Goal: Task Accomplishment & Management: Complete application form

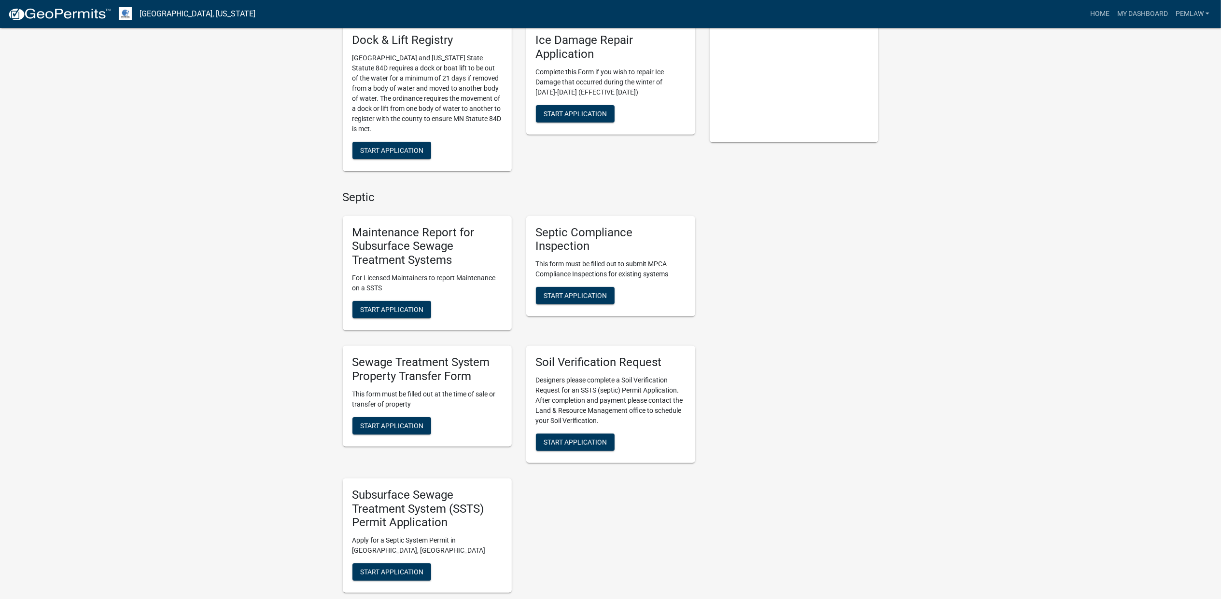
scroll to position [257, 0]
click at [415, 421] on span "Start Application" at bounding box center [391, 425] width 63 height 8
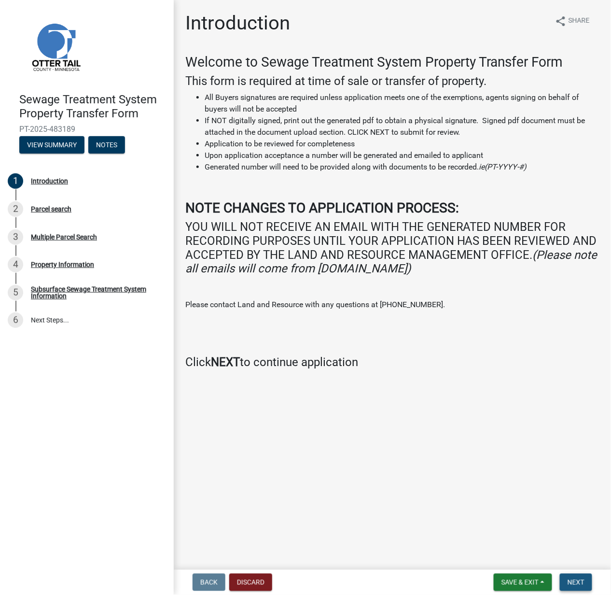
click at [575, 575] on button "Next" at bounding box center [576, 581] width 32 height 17
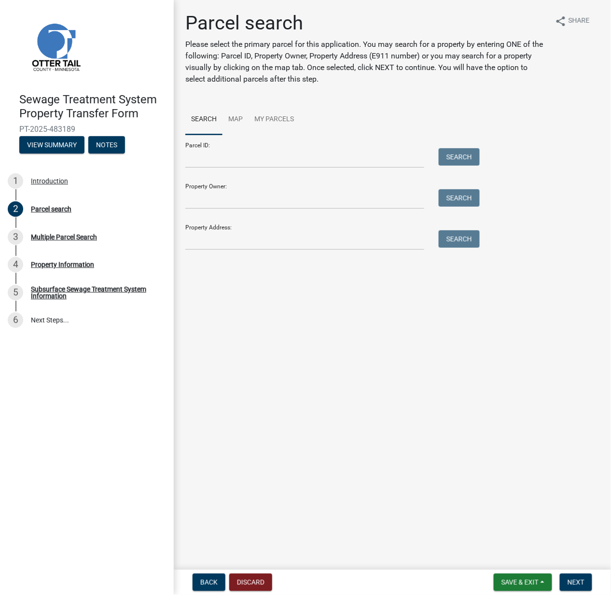
click at [489, 351] on main "Parcel search Please select the primary parcel for this application. You may se…" at bounding box center [392, 283] width 437 height 566
click at [248, 156] on input "Parcel ID:" at bounding box center [304, 158] width 239 height 20
type input "45000280166000"
click at [584, 582] on span "Next" at bounding box center [576, 582] width 17 height 8
click at [454, 163] on button "Search" at bounding box center [459, 156] width 41 height 17
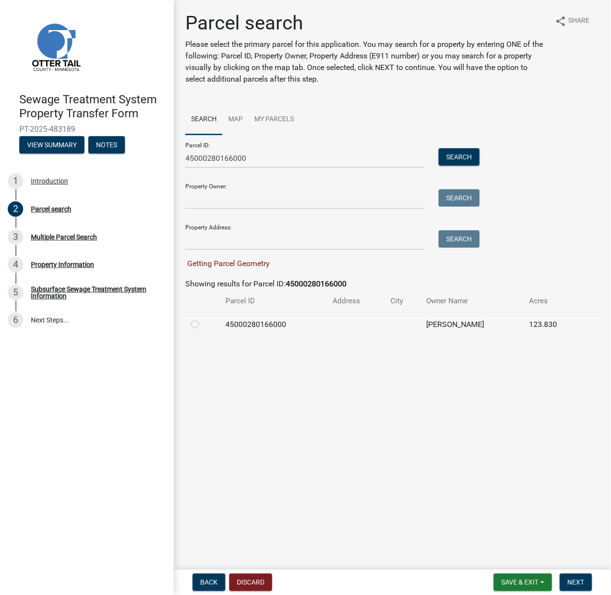
click at [203, 319] on label at bounding box center [203, 319] width 0 height 0
click at [203, 325] on input "radio" at bounding box center [206, 322] width 6 height 6
radio input "true"
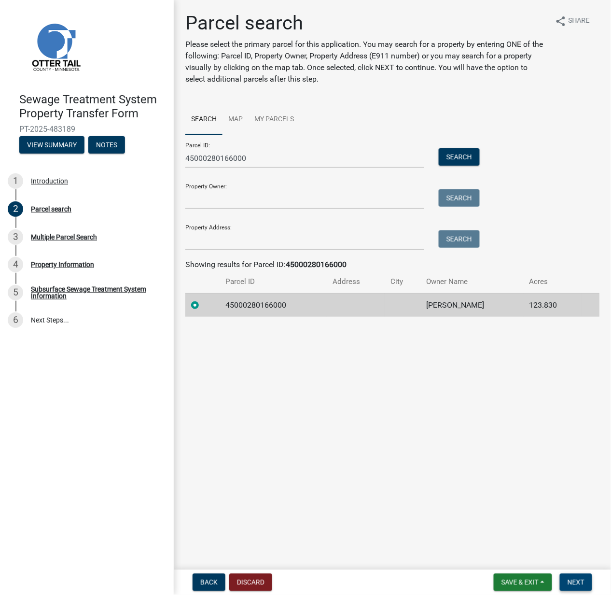
click at [574, 582] on span "Next" at bounding box center [576, 582] width 17 height 8
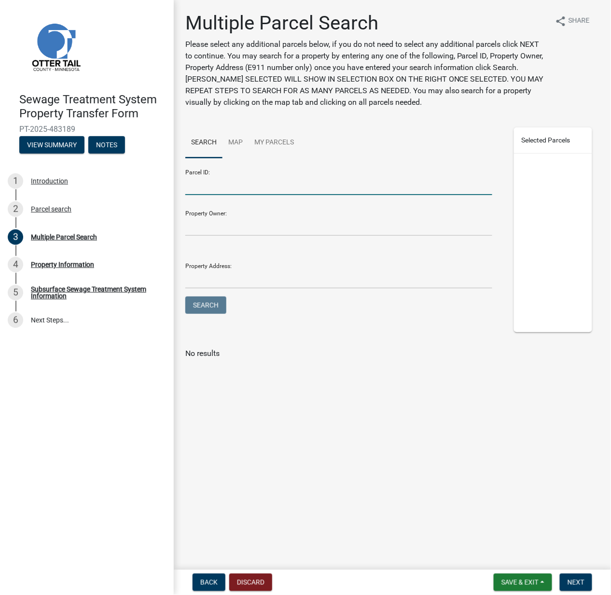
click at [219, 184] on input "Parcel ID:" at bounding box center [338, 185] width 307 height 20
type input "45000990211000"
click at [185, 296] on button "Search" at bounding box center [205, 304] width 41 height 17
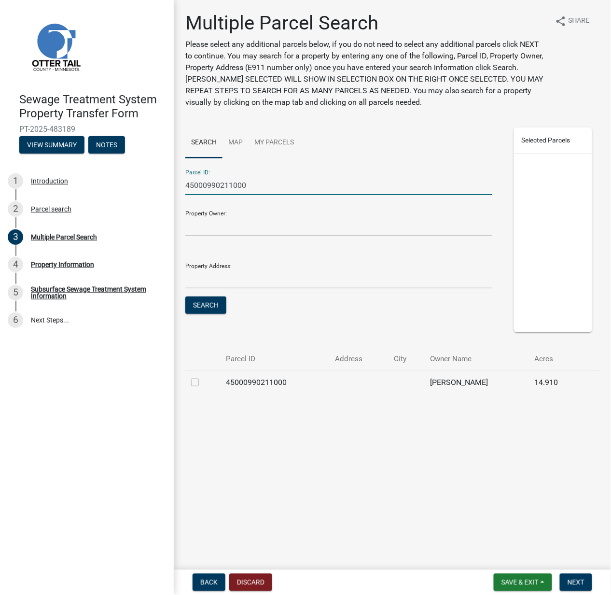
click at [203, 376] on label at bounding box center [203, 376] width 0 height 0
click at [203, 383] on input "checkbox" at bounding box center [206, 379] width 6 height 6
checkbox input "true"
click at [579, 582] on span "Next" at bounding box center [576, 582] width 17 height 8
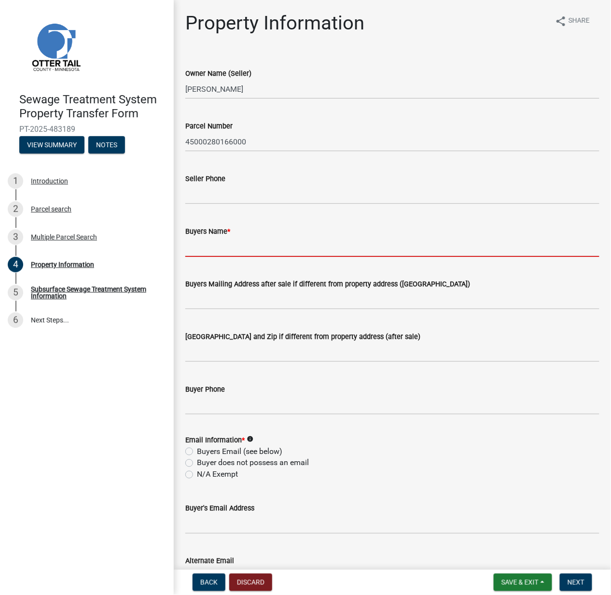
click at [228, 244] on input "Buyers Name *" at bounding box center [392, 247] width 414 height 20
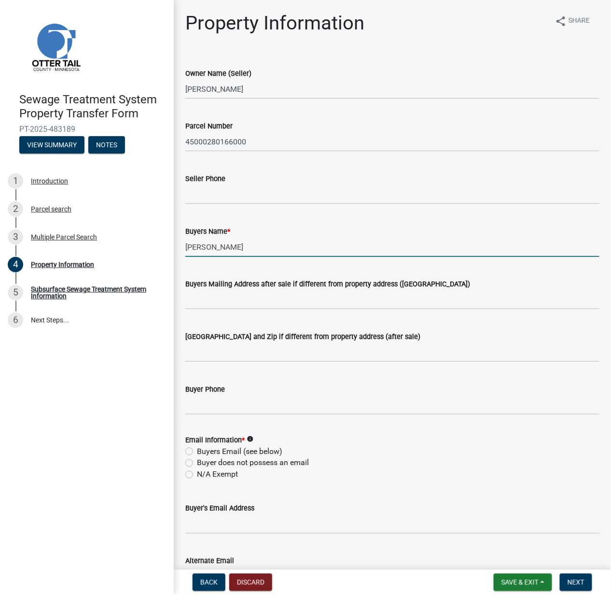
type input "[PERSON_NAME]"
click at [197, 474] on label "N/A Exempt" at bounding box center [217, 475] width 41 height 12
click at [197, 474] on input "N/A Exempt" at bounding box center [200, 472] width 6 height 6
radio input "true"
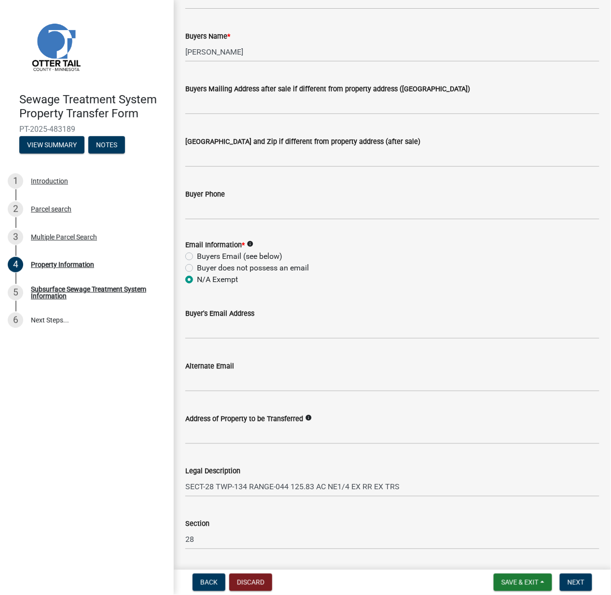
scroll to position [277, 0]
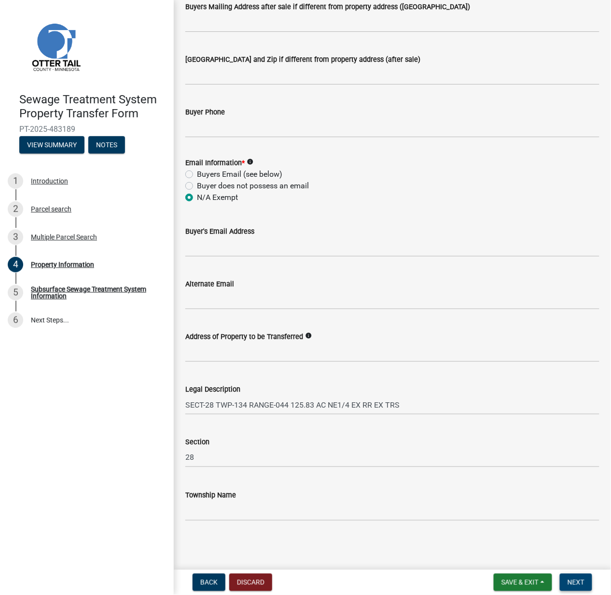
click at [574, 579] on span "Next" at bounding box center [576, 582] width 17 height 8
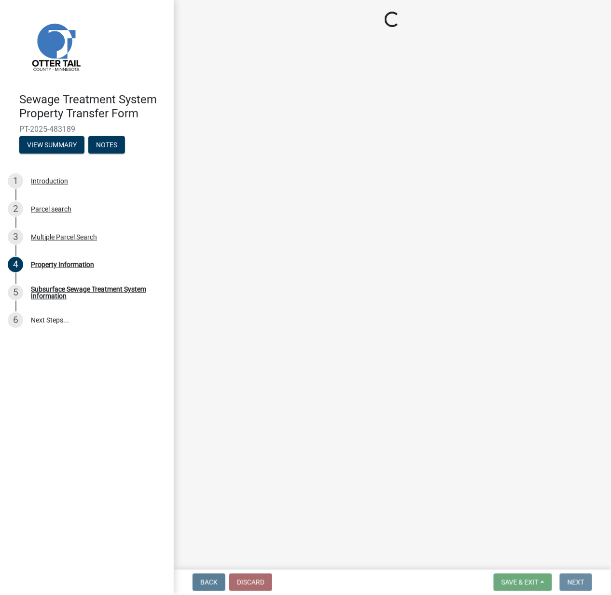
scroll to position [0, 0]
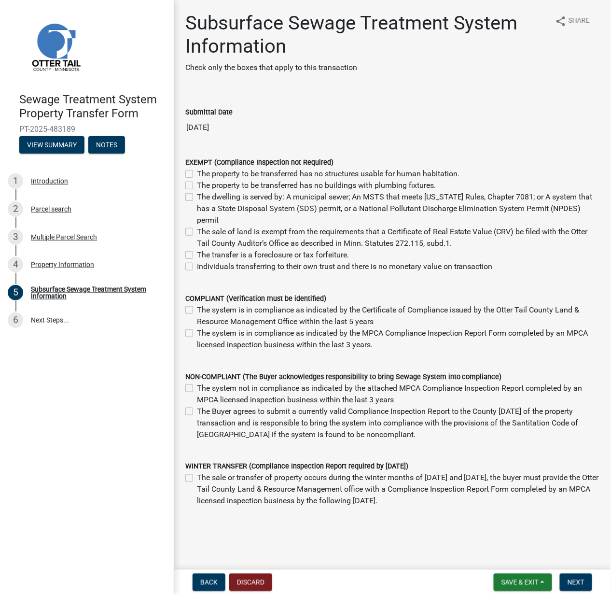
click at [197, 230] on label "The sale of land is exempt from the requirements that a Certificate of Real Est…" at bounding box center [398, 237] width 403 height 23
click at [197, 230] on input "The sale of land is exempt from the requirements that a Certificate of Real Est…" at bounding box center [200, 229] width 6 height 6
checkbox input "true"
checkbox input "false"
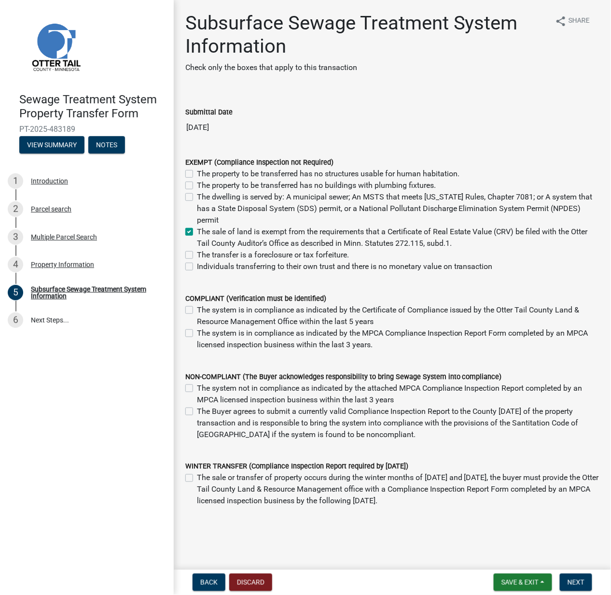
checkbox input "false"
checkbox input "true"
checkbox input "false"
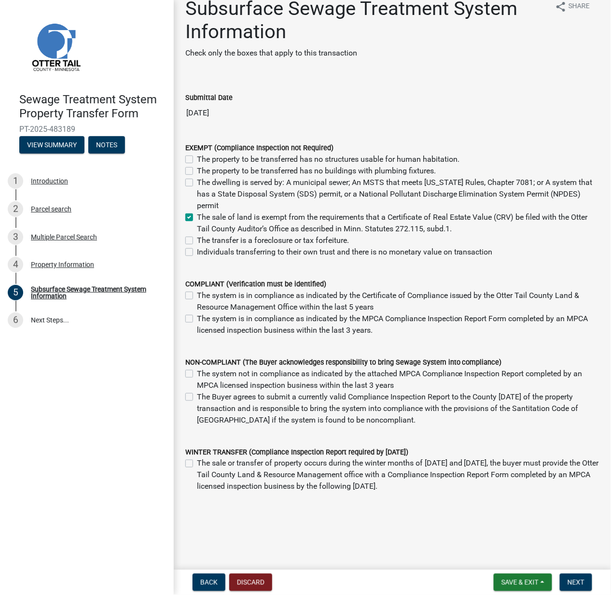
scroll to position [18, 0]
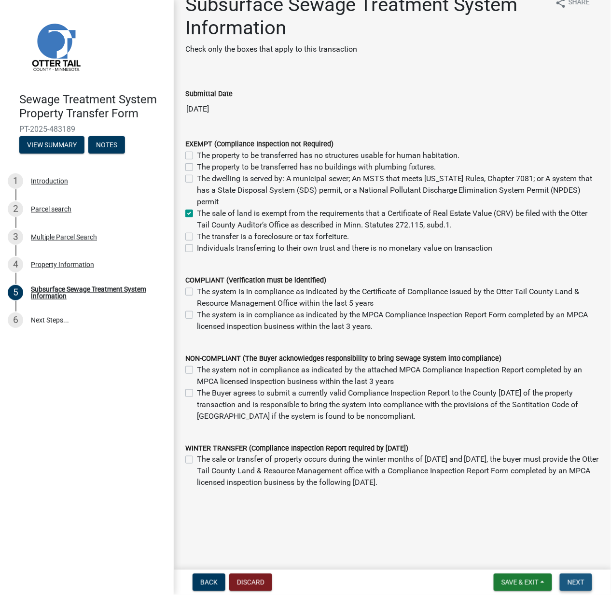
click at [572, 584] on span "Next" at bounding box center [576, 582] width 17 height 8
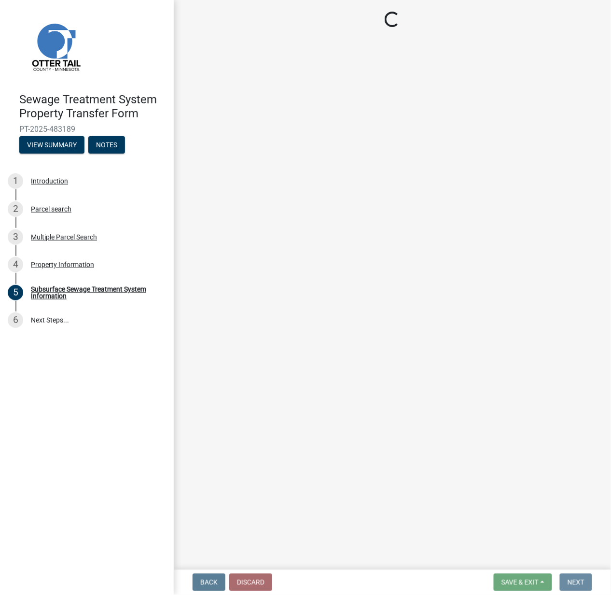
scroll to position [0, 0]
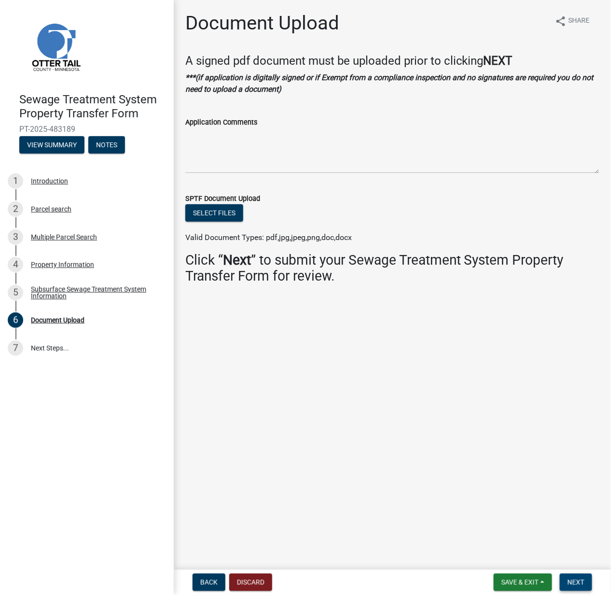
click at [574, 578] on span "Next" at bounding box center [576, 582] width 17 height 8
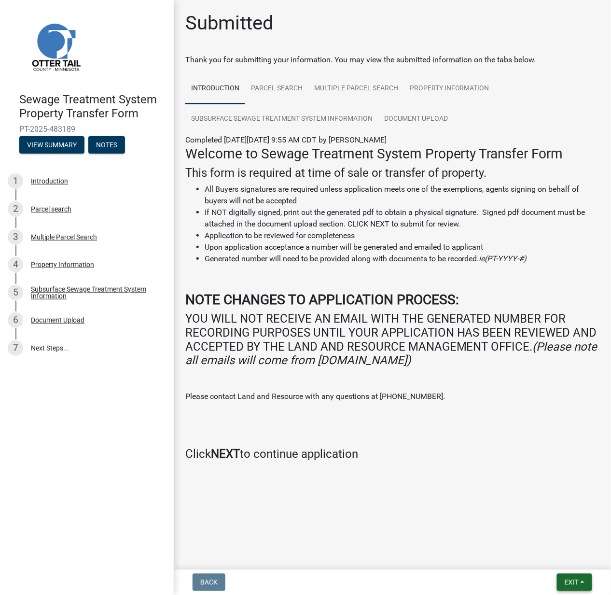
click at [578, 583] on span "Exit" at bounding box center [572, 582] width 14 height 8
click at [558, 558] on button "Save & Exit" at bounding box center [553, 557] width 77 height 23
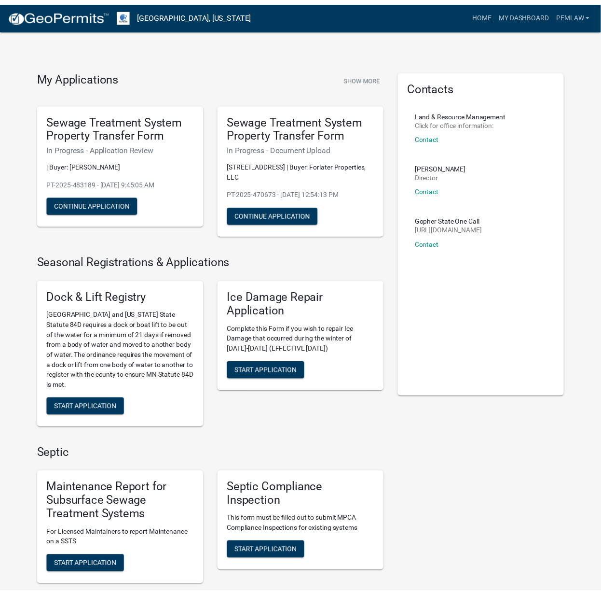
scroll to position [209, 0]
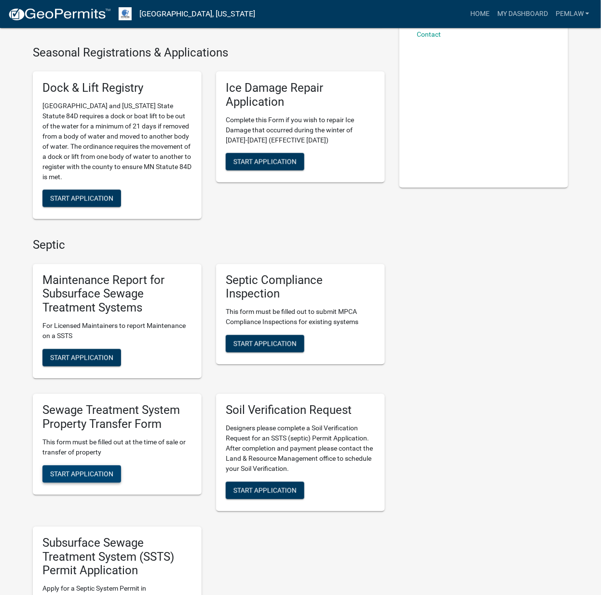
click at [83, 470] on span "Start Application" at bounding box center [81, 474] width 63 height 8
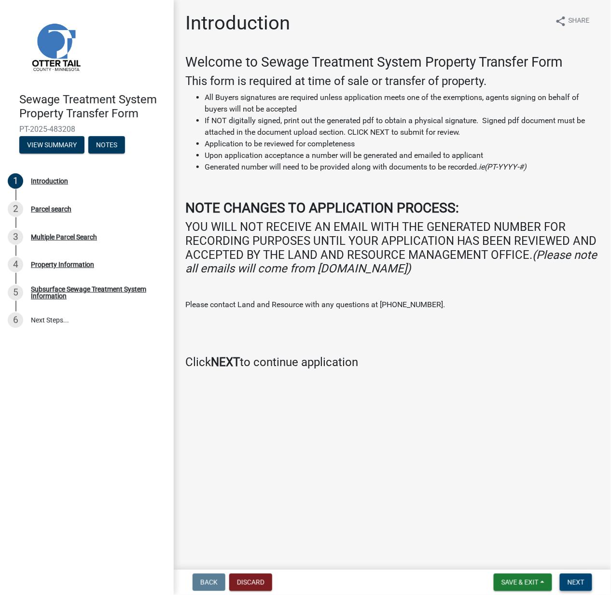
click at [582, 578] on span "Next" at bounding box center [576, 582] width 17 height 8
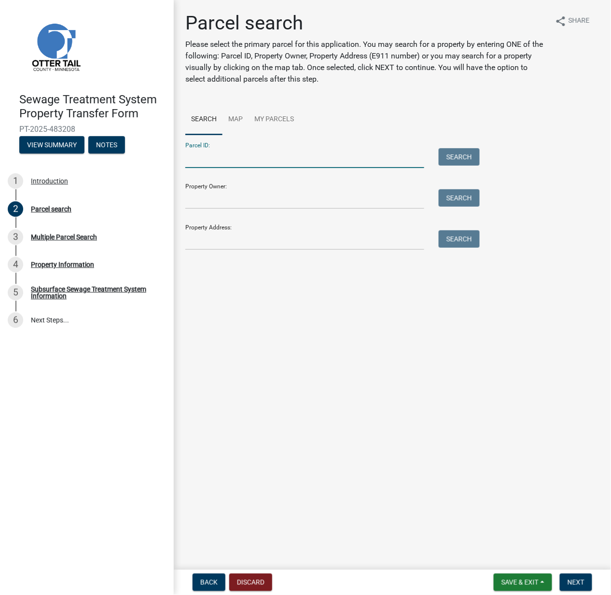
click at [228, 160] on input "Parcel ID:" at bounding box center [304, 158] width 239 height 20
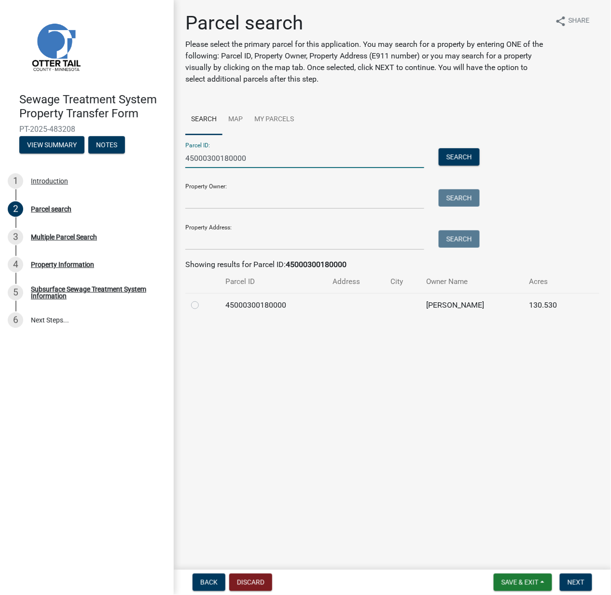
type input "45000300180000"
click at [203, 299] on label at bounding box center [203, 299] width 0 height 0
click at [203, 306] on input "radio" at bounding box center [206, 302] width 6 height 6
radio input "true"
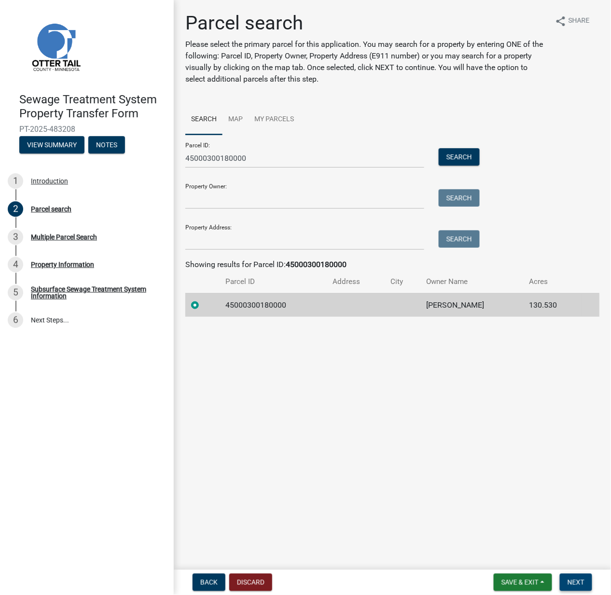
click at [576, 584] on span "Next" at bounding box center [576, 582] width 17 height 8
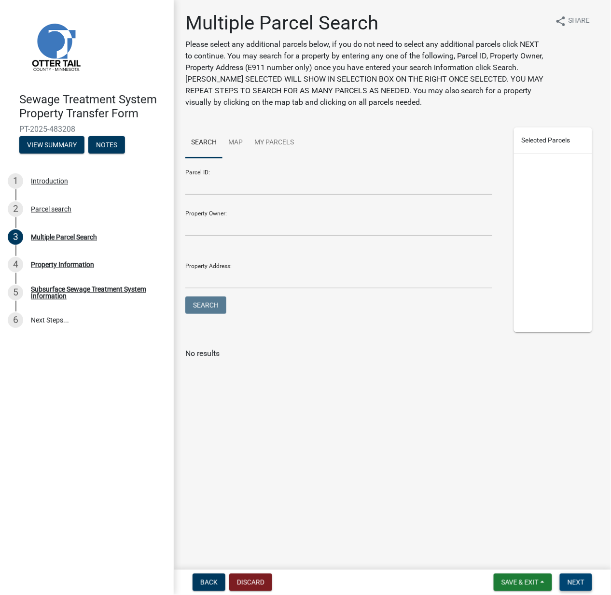
click at [569, 578] on span "Next" at bounding box center [576, 582] width 17 height 8
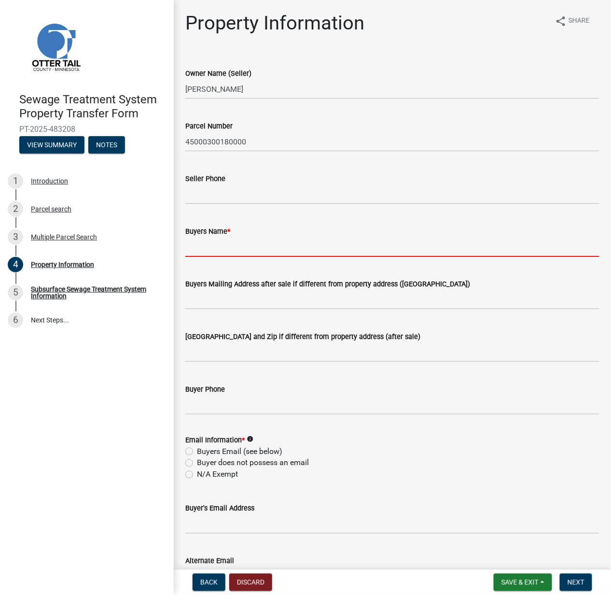
click at [228, 240] on input "Buyers Name *" at bounding box center [392, 247] width 414 height 20
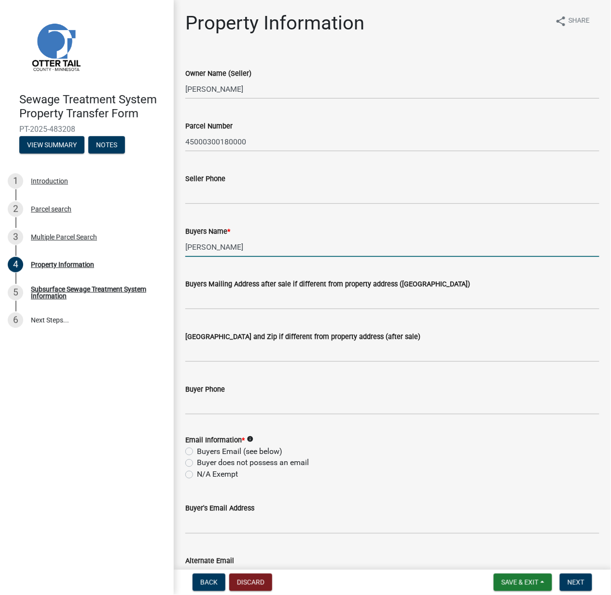
type input "Paul R. Haarstad"
click at [202, 471] on label "N/A Exempt" at bounding box center [217, 475] width 41 height 12
click at [202, 471] on input "N/A Exempt" at bounding box center [200, 472] width 6 height 6
radio input "true"
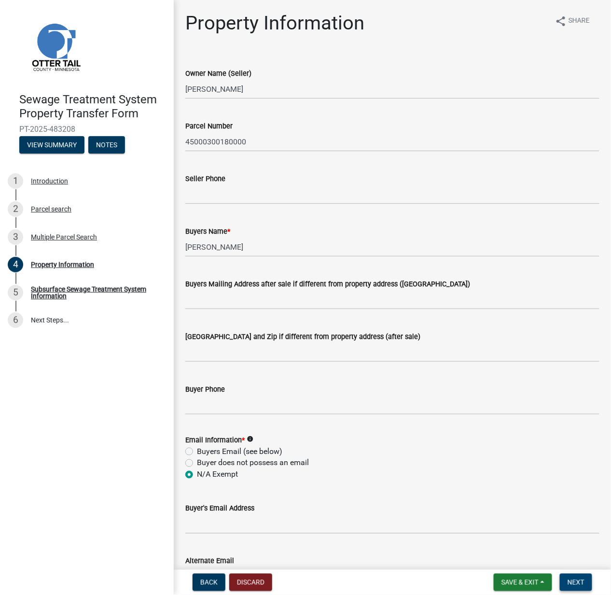
click at [580, 578] on span "Next" at bounding box center [576, 582] width 17 height 8
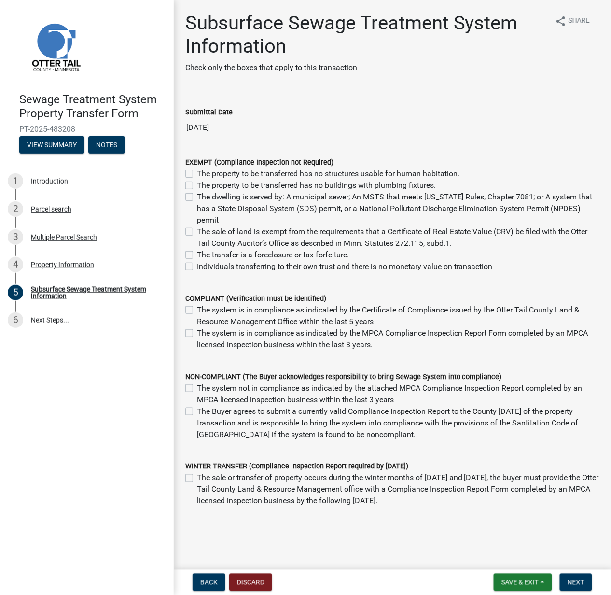
click at [211, 232] on label "The sale of land is exempt from the requirements that a Certificate of Real Est…" at bounding box center [398, 237] width 403 height 23
click at [203, 232] on input "The sale of land is exempt from the requirements that a Certificate of Real Est…" at bounding box center [200, 229] width 6 height 6
checkbox input "true"
checkbox input "false"
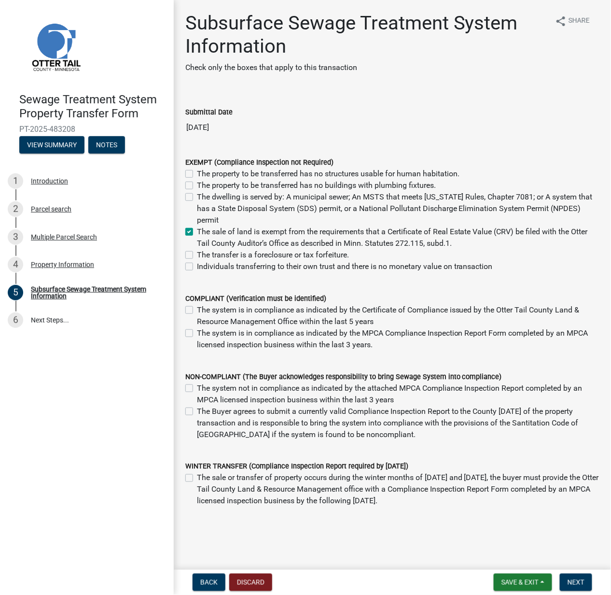
checkbox input "false"
checkbox input "true"
checkbox input "false"
click at [582, 579] on span "Next" at bounding box center [576, 582] width 17 height 8
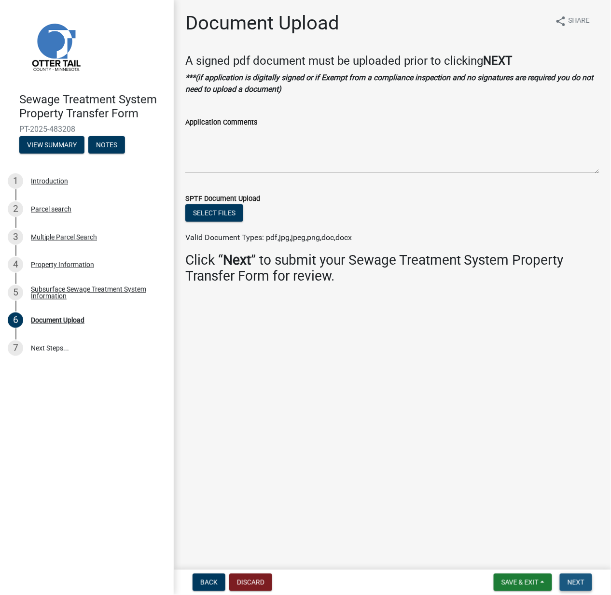
click at [576, 587] on button "Next" at bounding box center [576, 581] width 32 height 17
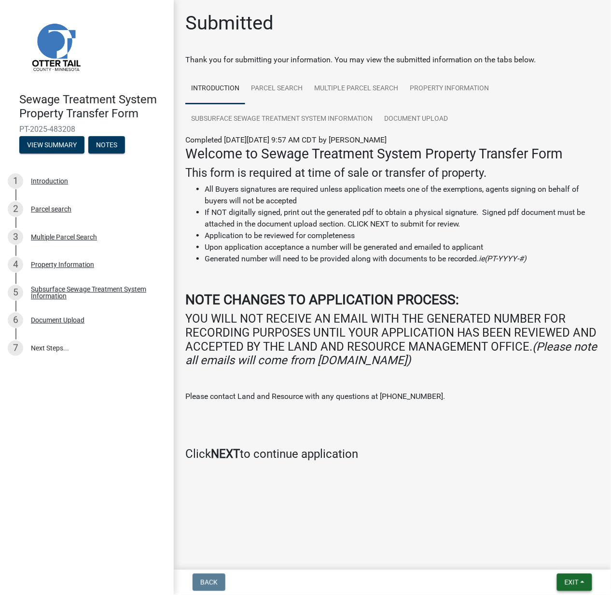
click at [574, 573] on button "Exit" at bounding box center [574, 581] width 35 height 17
click at [538, 559] on button "Save & Exit" at bounding box center [553, 557] width 77 height 23
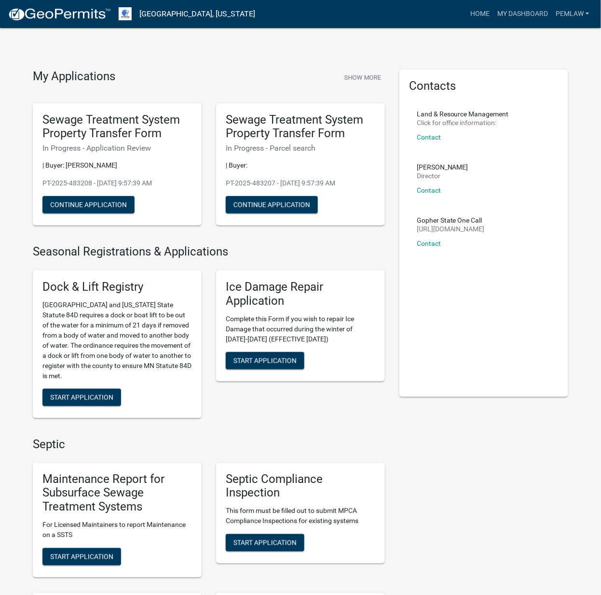
scroll to position [321, 0]
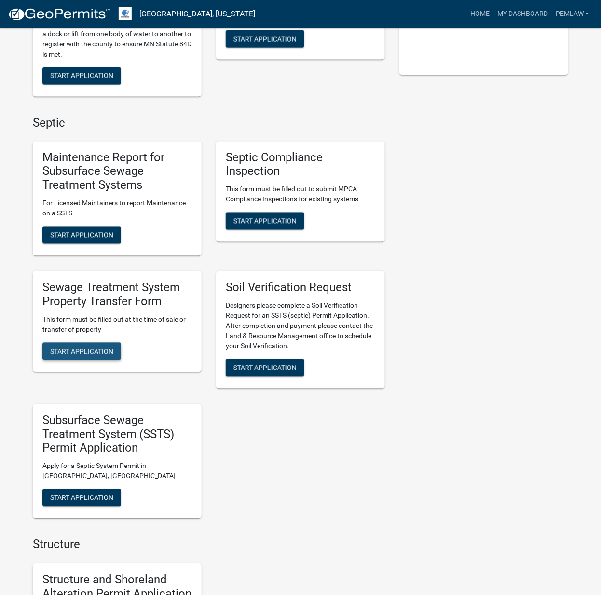
click at [99, 352] on span "Start Application" at bounding box center [81, 351] width 63 height 8
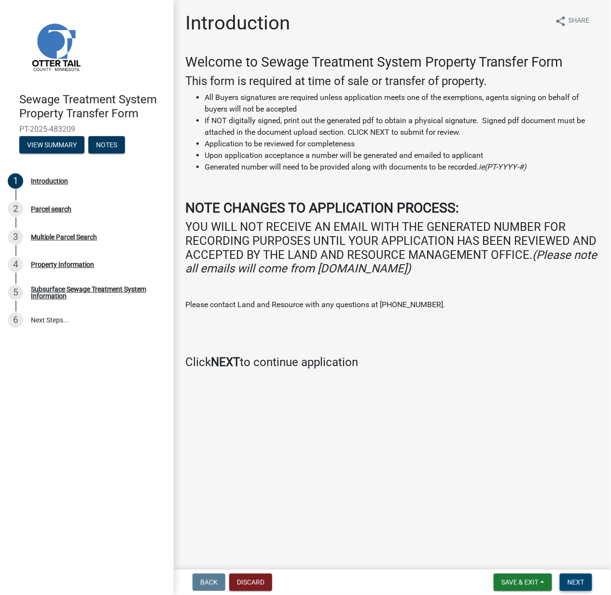
click at [576, 580] on span "Next" at bounding box center [576, 582] width 17 height 8
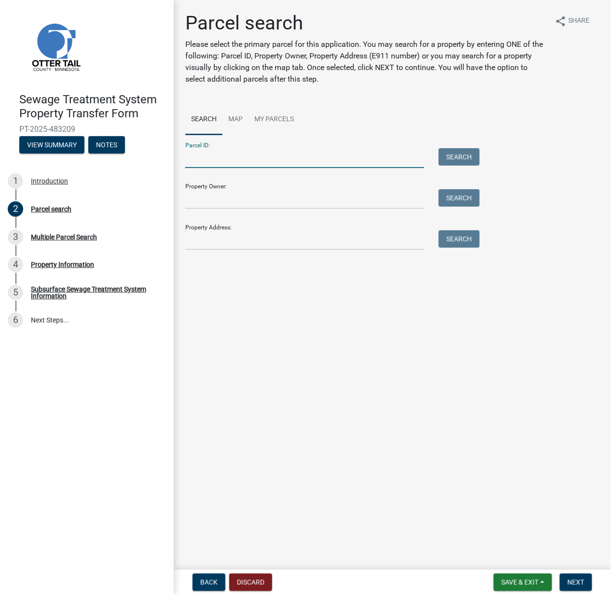
click at [219, 163] on input "Parcel ID:" at bounding box center [304, 158] width 239 height 20
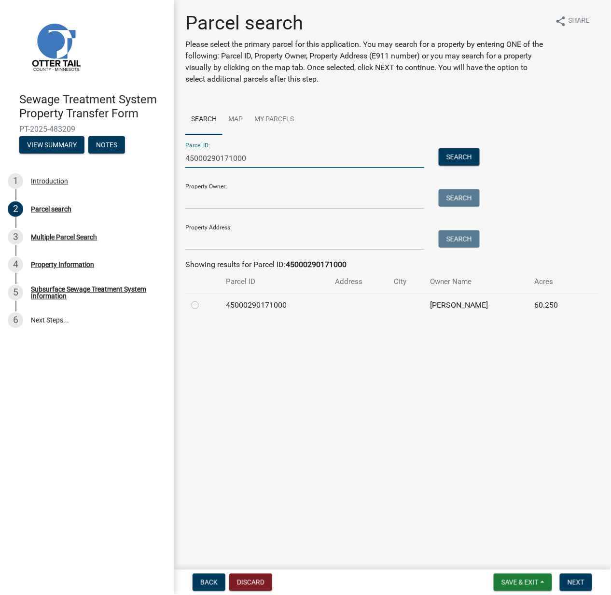
type input "45000290171000"
click at [188, 304] on td at bounding box center [202, 305] width 35 height 24
click at [203, 299] on label at bounding box center [203, 299] width 0 height 0
click at [203, 306] on input "radio" at bounding box center [206, 302] width 6 height 6
radio input "true"
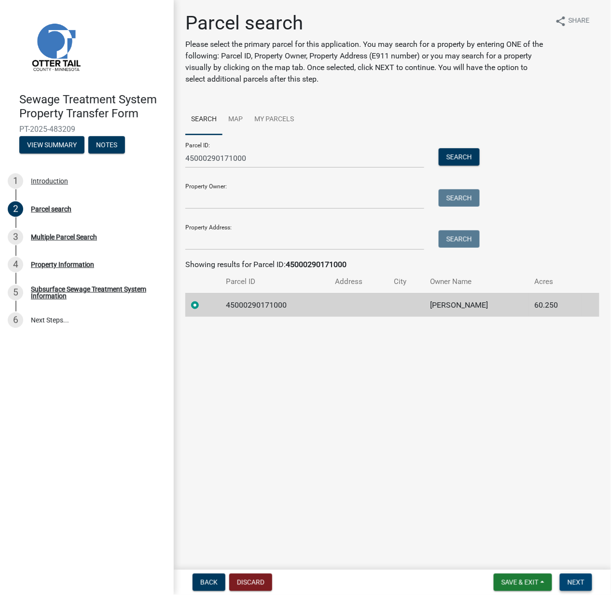
click at [582, 581] on span "Next" at bounding box center [576, 582] width 17 height 8
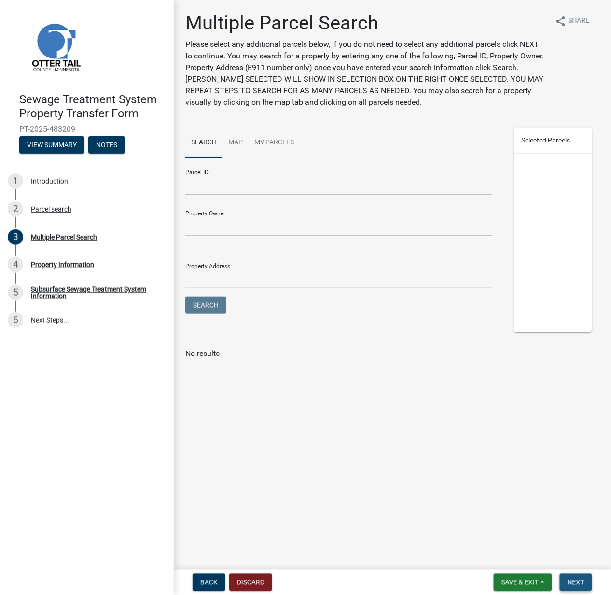
click at [575, 586] on button "Next" at bounding box center [576, 581] width 32 height 17
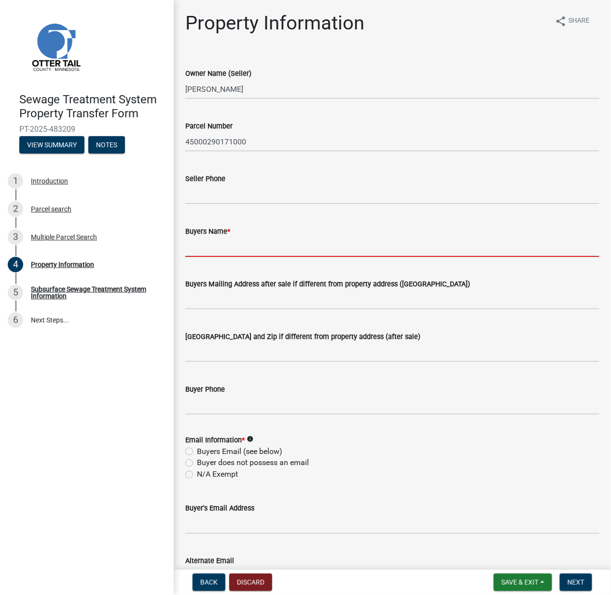
click at [211, 252] on input "Buyers Name *" at bounding box center [392, 247] width 414 height 20
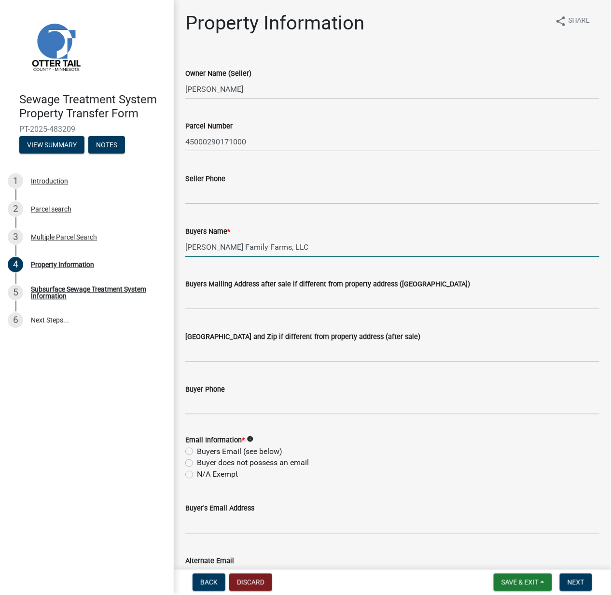
type input "Haarstad Family Farms, LLC"
click at [226, 468] on label "Buyer does not possess an email" at bounding box center [253, 463] width 112 height 12
click at [203, 463] on input "Buyer does not possess an email" at bounding box center [200, 460] width 6 height 6
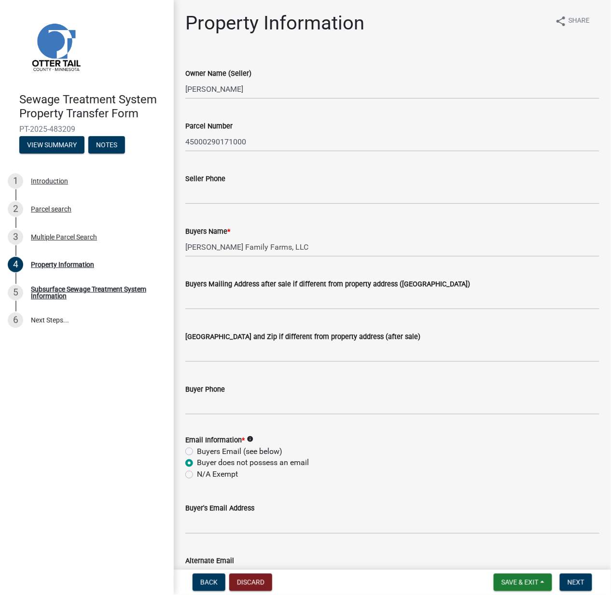
radio input "true"
click at [221, 471] on label "N/A Exempt" at bounding box center [217, 475] width 41 height 12
click at [203, 471] on input "N/A Exempt" at bounding box center [200, 472] width 6 height 6
radio input "true"
click at [572, 586] on button "Next" at bounding box center [576, 581] width 32 height 17
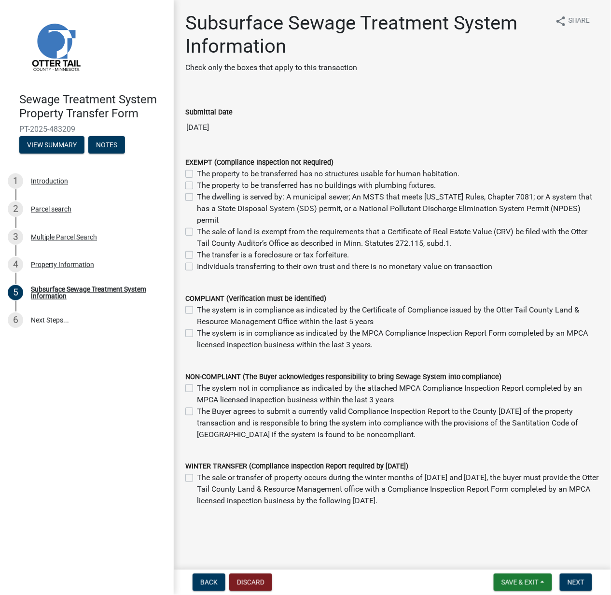
click at [227, 231] on label "The sale of land is exempt from the requirements that a Certificate of Real Est…" at bounding box center [398, 237] width 403 height 23
click at [203, 231] on input "The sale of land is exempt from the requirements that a Certificate of Real Est…" at bounding box center [200, 229] width 6 height 6
checkbox input "true"
checkbox input "false"
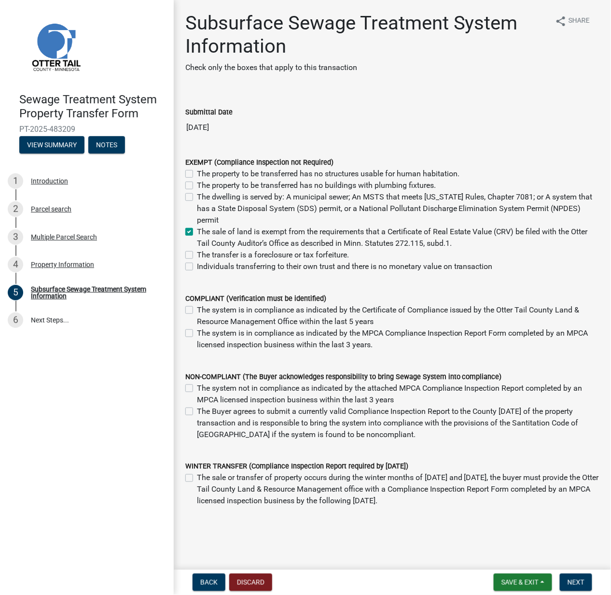
checkbox input "false"
checkbox input "true"
checkbox input "false"
click at [574, 581] on span "Next" at bounding box center [576, 582] width 17 height 8
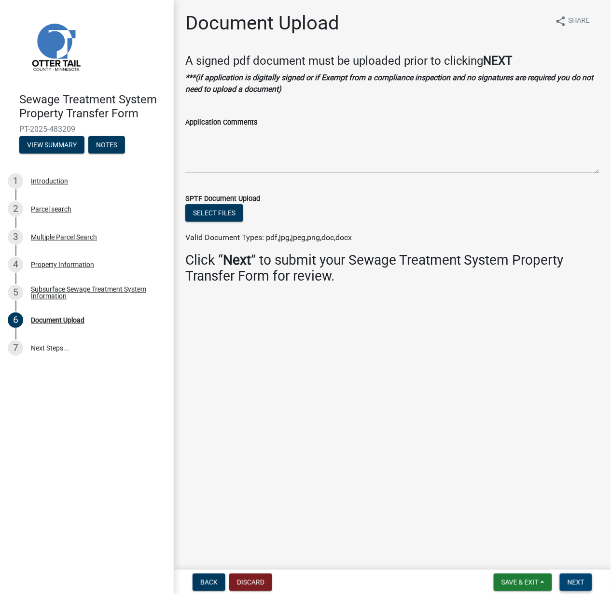
click at [574, 581] on span "Next" at bounding box center [576, 582] width 17 height 8
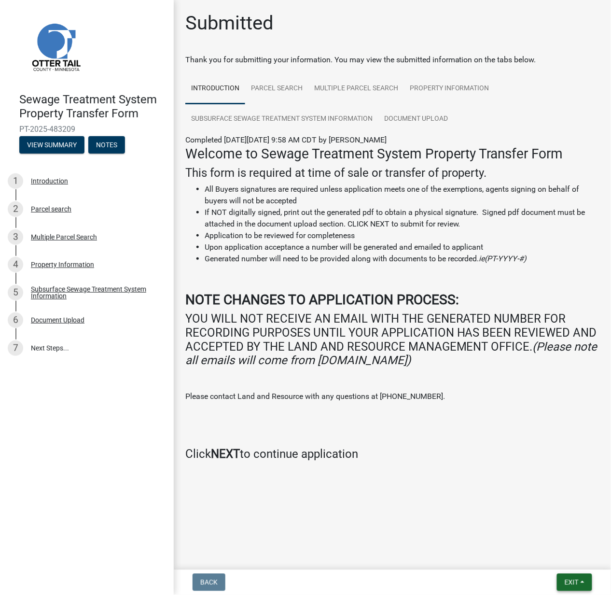
click at [582, 581] on button "Exit" at bounding box center [574, 581] width 35 height 17
click at [564, 562] on button "Save & Exit" at bounding box center [553, 557] width 77 height 23
